Goal: Task Accomplishment & Management: Manage account settings

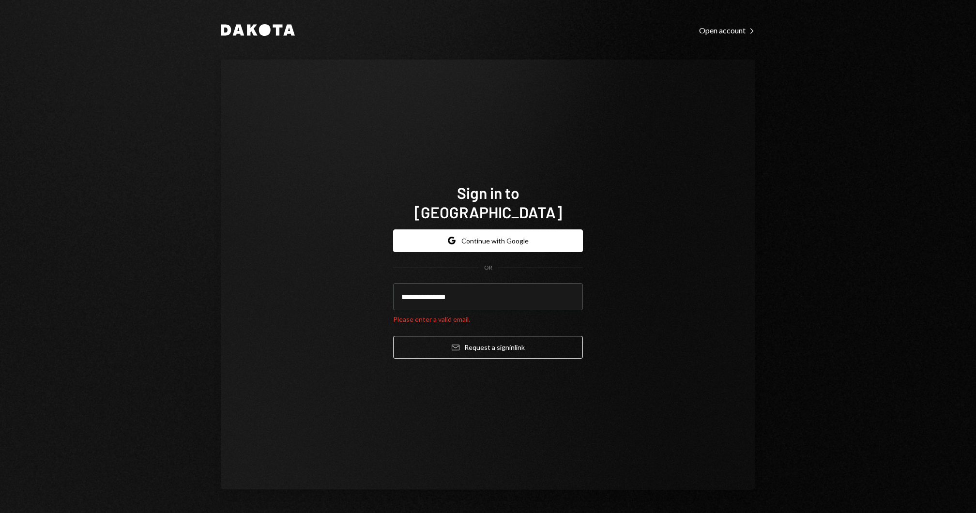
type input "**********"
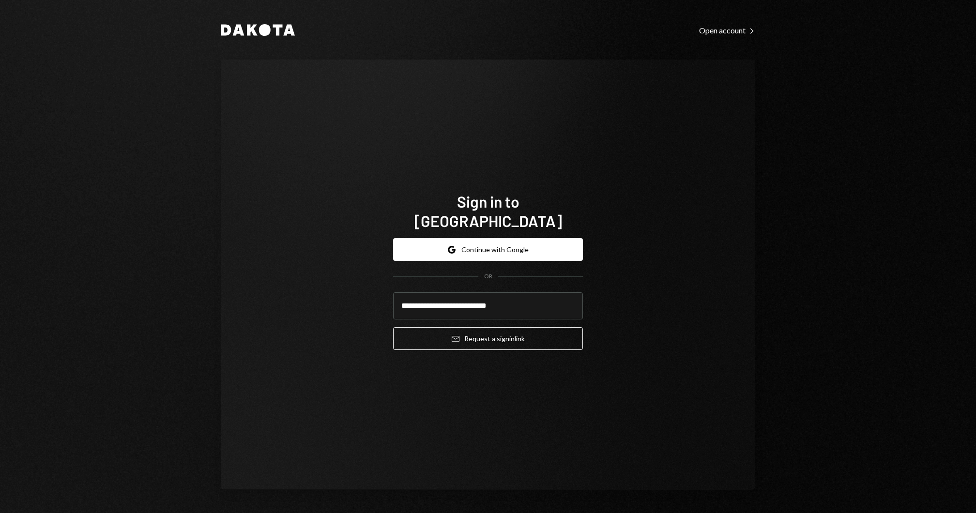
click at [393, 327] on button "Email Request a sign in link" at bounding box center [488, 338] width 190 height 23
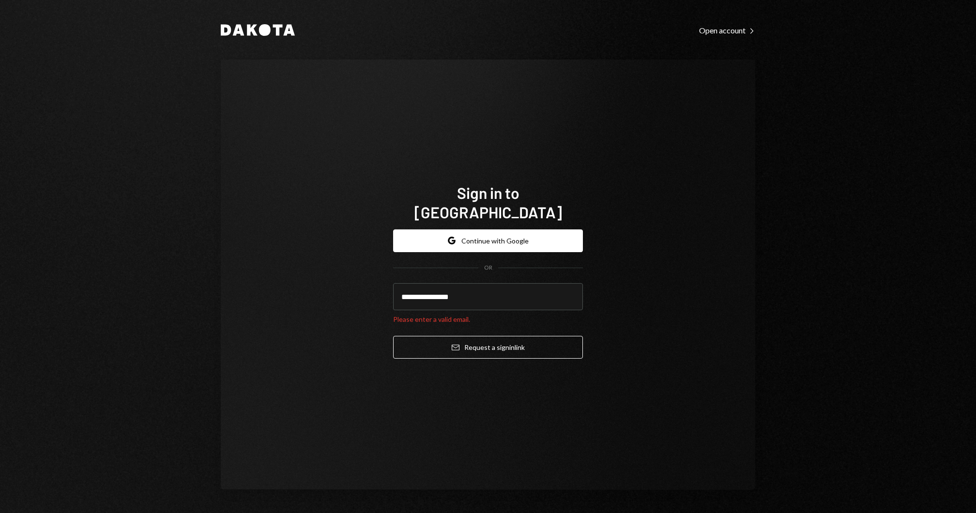
type input "**********"
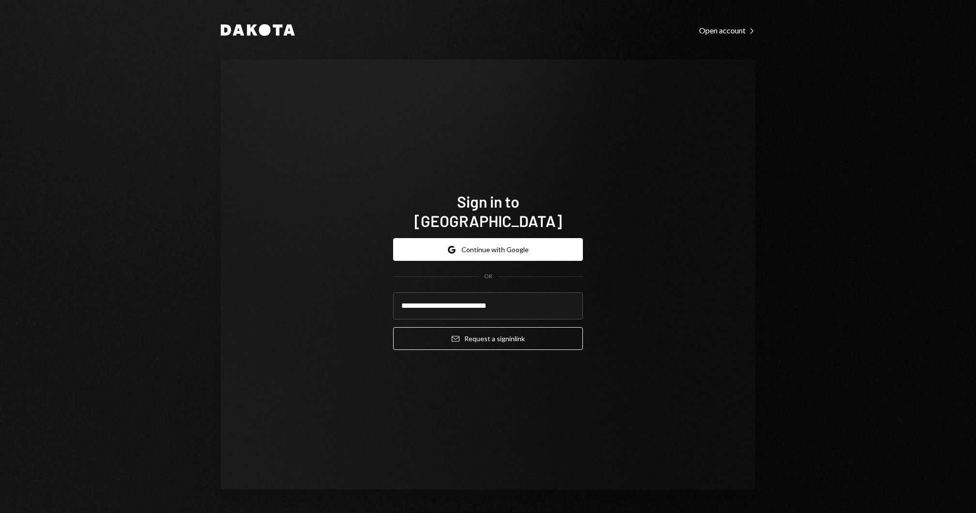
click at [393, 327] on button "Email Request a sign in link" at bounding box center [488, 338] width 190 height 23
